Goal: Use online tool/utility: Use online tool/utility

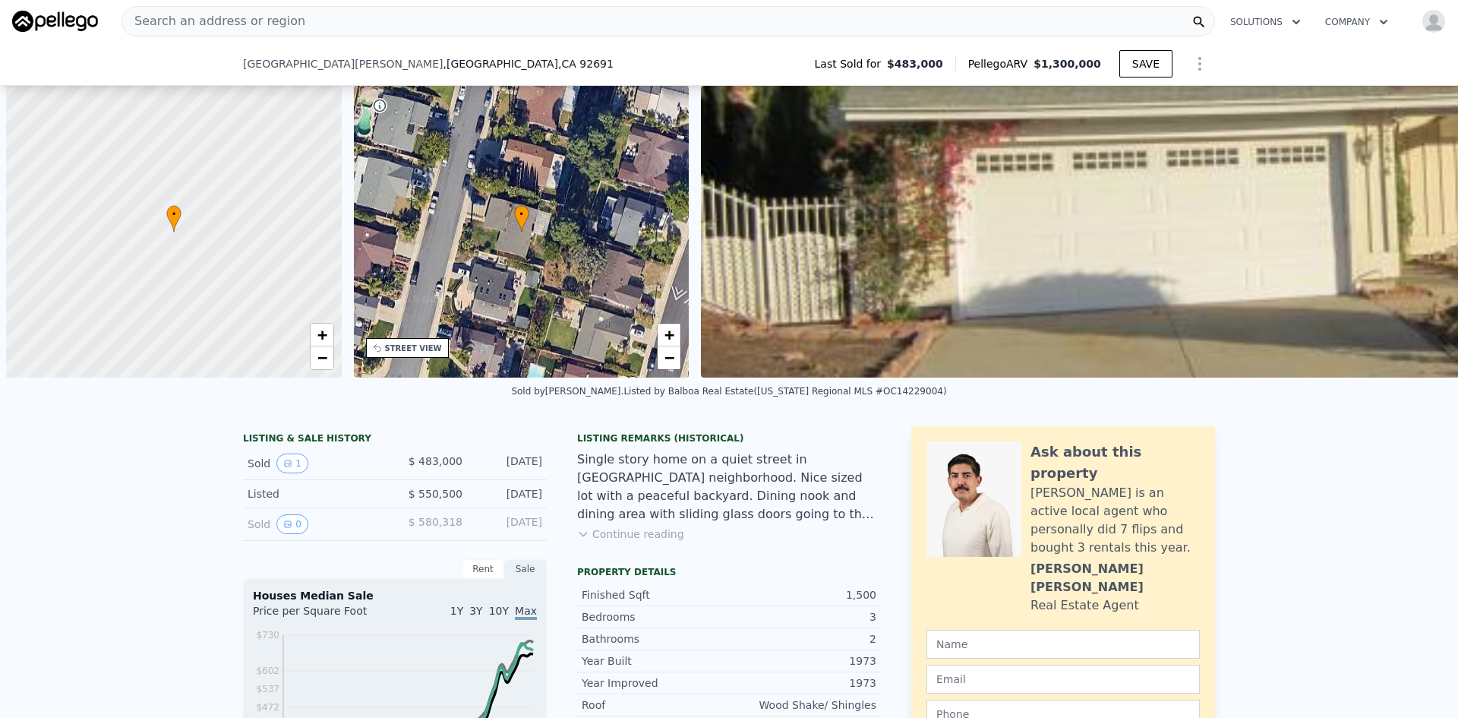
scroll to position [0, 6]
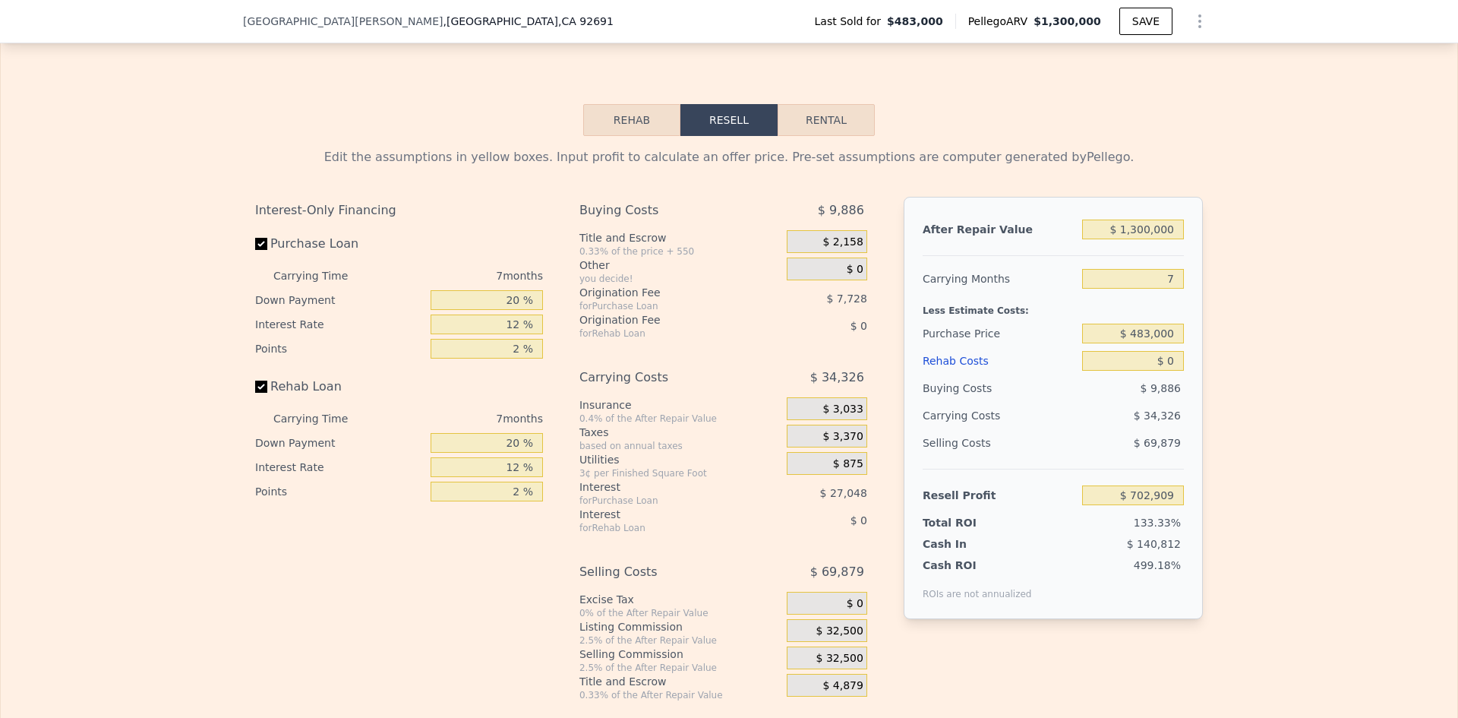
click at [1354, 198] on div "Edit the assumptions in yellow boxes. Input profit to calculate an offer price.…" at bounding box center [729, 418] width 1457 height 565
click at [1344, 269] on div "Edit the assumptions in yellow boxes. Input profit to calculate an offer price.…" at bounding box center [729, 418] width 1457 height 565
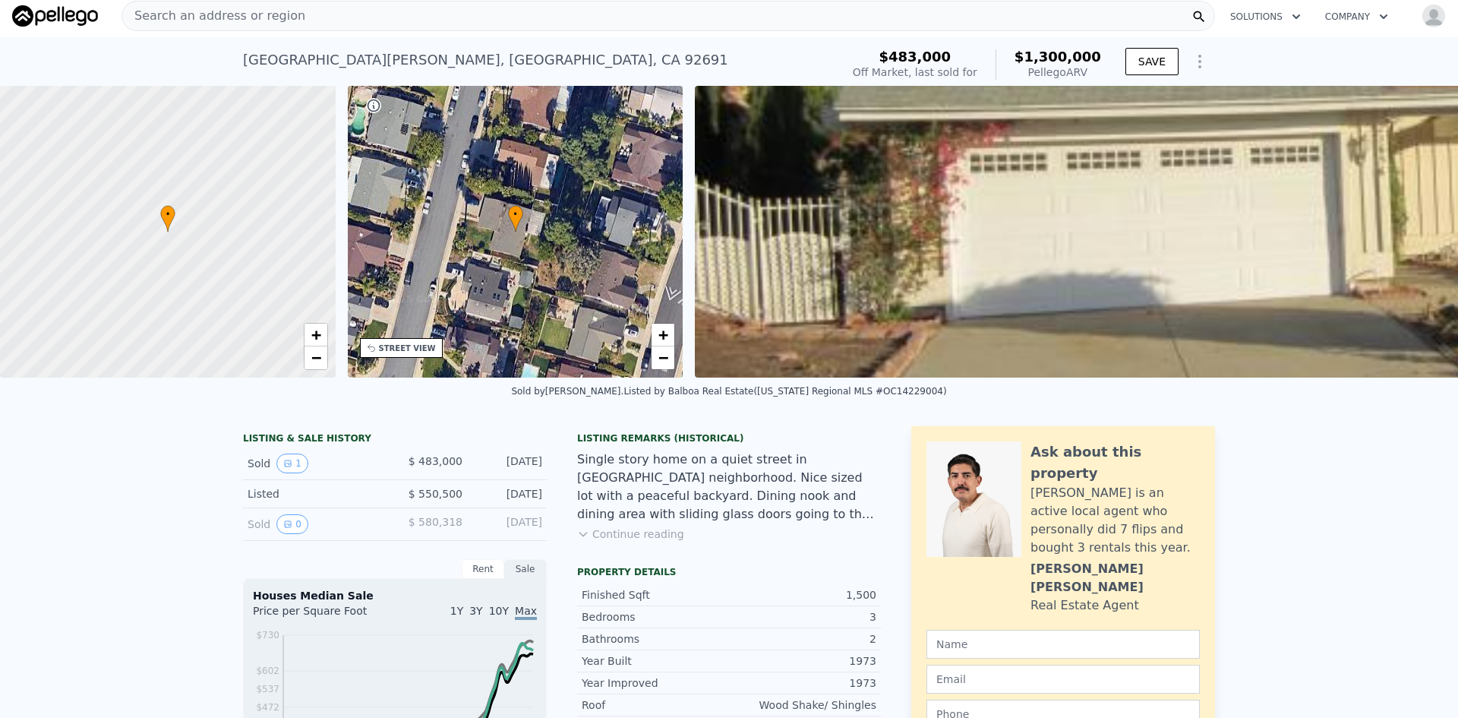
scroll to position [0, 0]
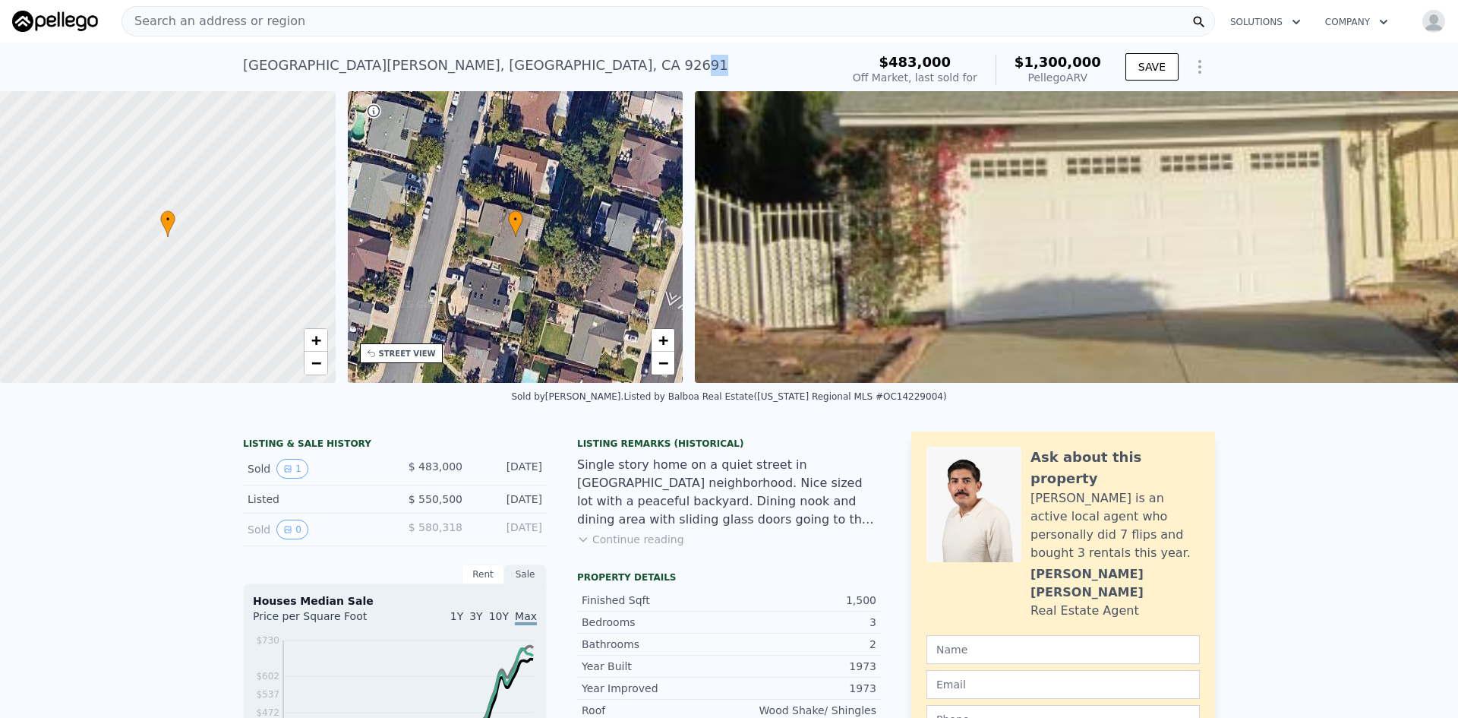
drag, startPoint x: 517, startPoint y: 60, endPoint x: 481, endPoint y: 65, distance: 36.7
click at [481, 65] on div "[GEOGRAPHIC_DATA][PERSON_NAME] Sold [DATE] for $483k (~ARV $1.300m )" at bounding box center [539, 70] width 592 height 43
click at [301, 18] on div "Search an address or region" at bounding box center [669, 21] width 1094 height 30
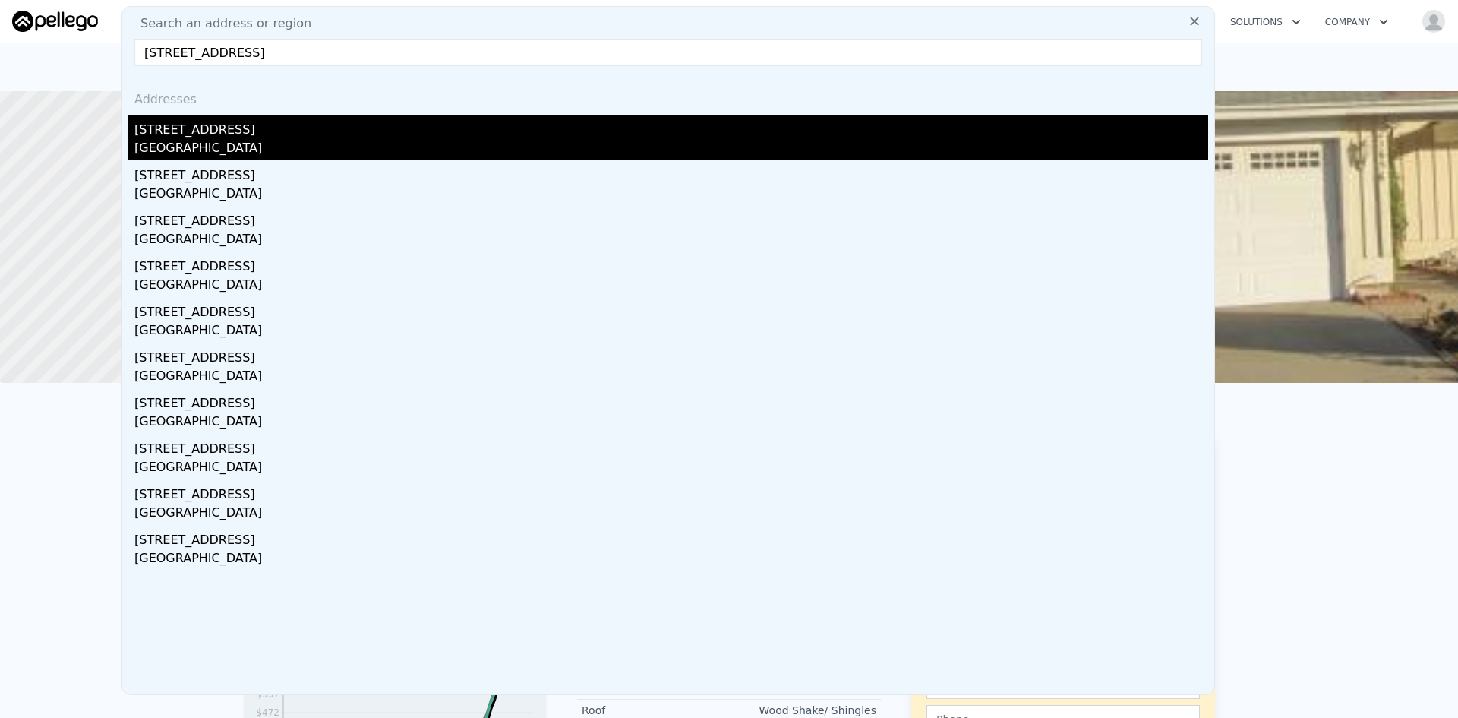
type input "[STREET_ADDRESS]"
click at [210, 128] on div "[STREET_ADDRESS]" at bounding box center [671, 127] width 1074 height 24
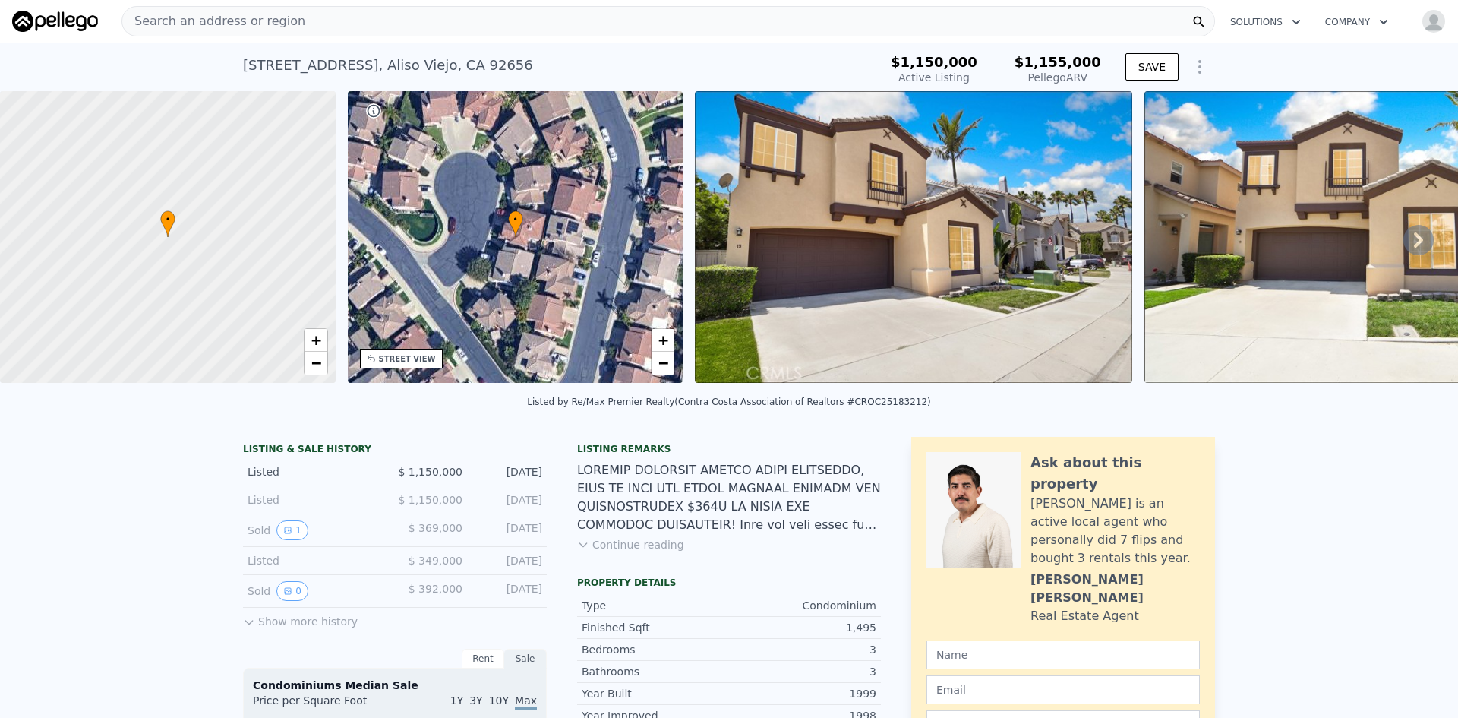
click at [911, 343] on img at bounding box center [914, 237] width 438 height 292
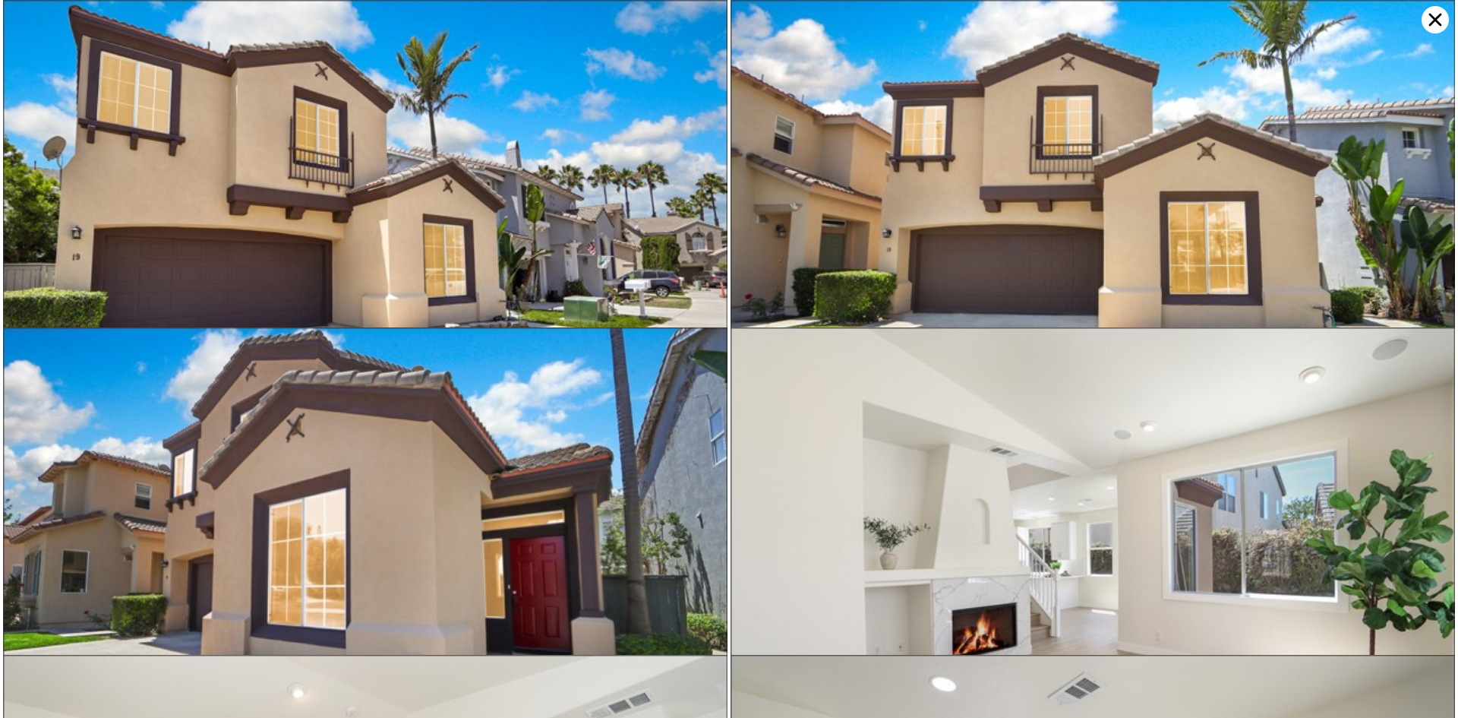
click at [911, 343] on img at bounding box center [1093, 241] width 725 height 483
click at [634, 292] on img at bounding box center [365, 241] width 725 height 483
click at [605, 276] on img at bounding box center [365, 241] width 725 height 483
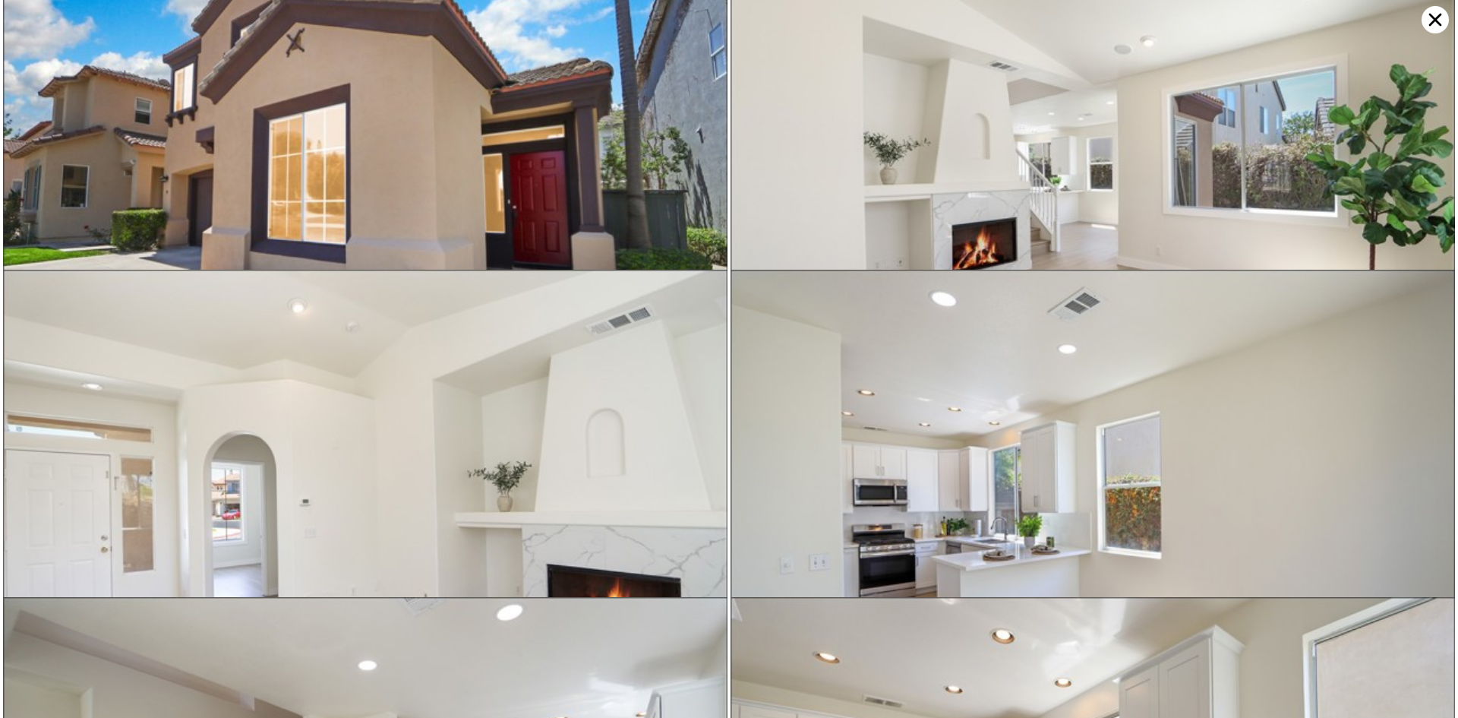
scroll to position [327, 0]
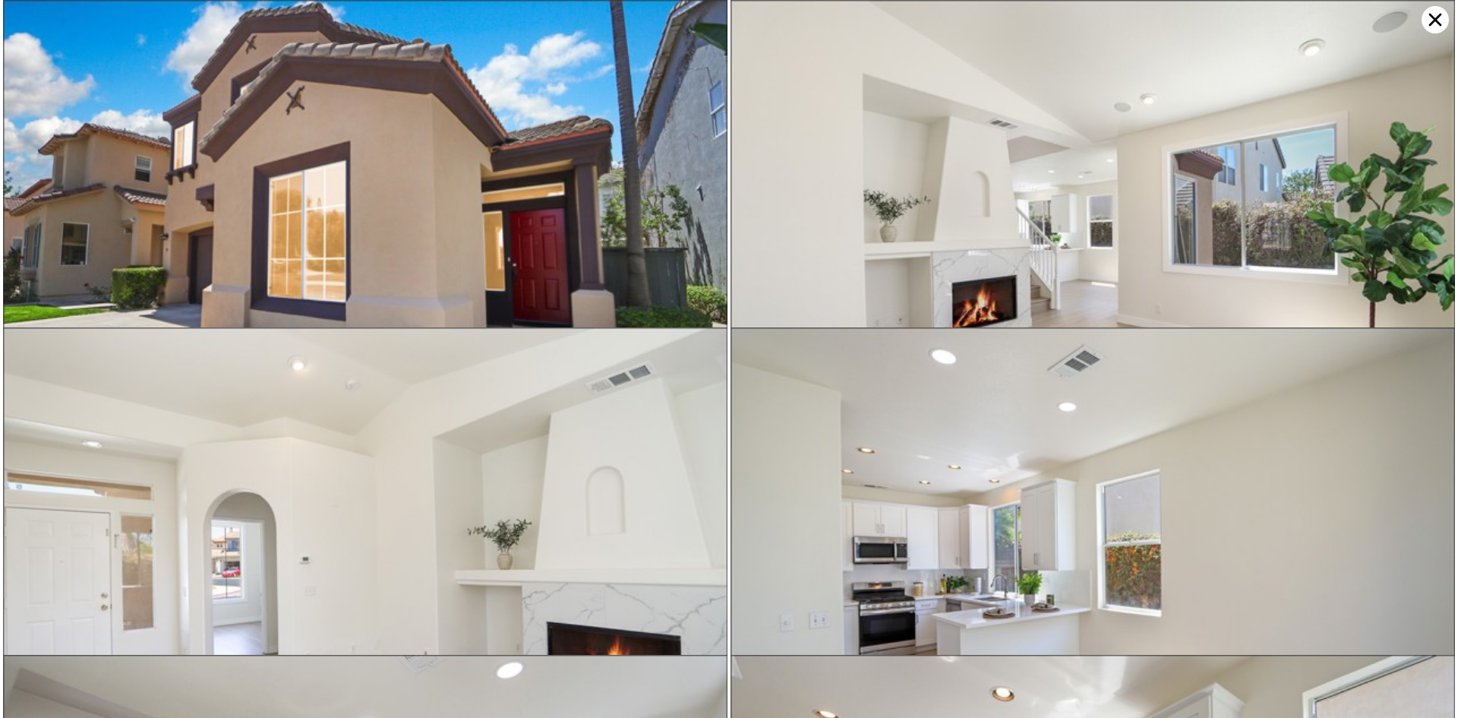
click at [1430, 24] on icon at bounding box center [1436, 20] width 13 height 13
